Goal: Task Accomplishment & Management: Manage account settings

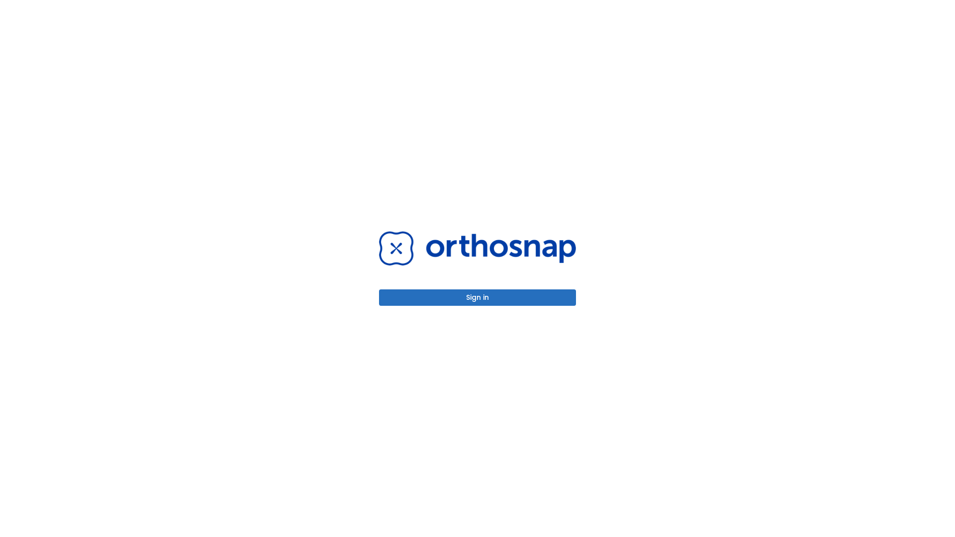
click at [478, 298] on button "Sign in" at bounding box center [477, 298] width 197 height 16
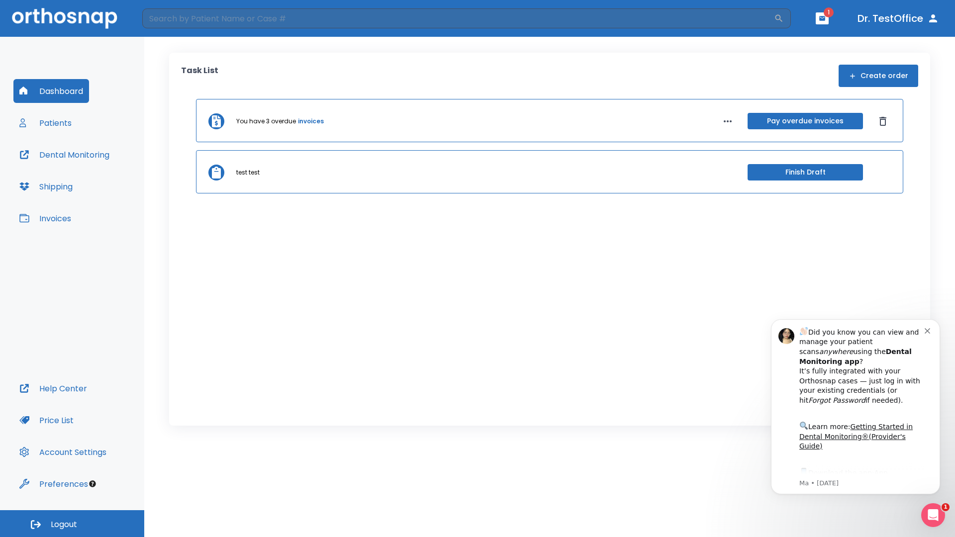
click at [72, 524] on span "Logout" at bounding box center [64, 524] width 26 height 11
